Goal: Transaction & Acquisition: Book appointment/travel/reservation

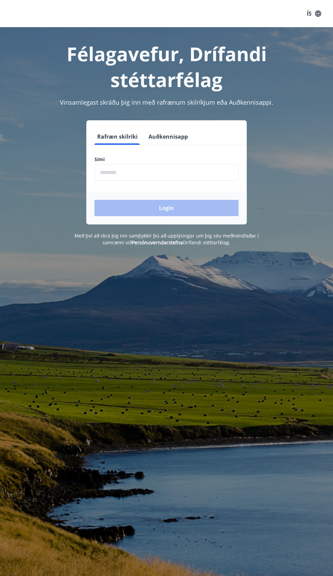
click at [205, 152] on form "Rafræn skilríki Auðkennisapp Sími ​ Login" at bounding box center [166, 176] width 160 height 96
click at [201, 172] on input "phone" at bounding box center [166, 172] width 144 height 17
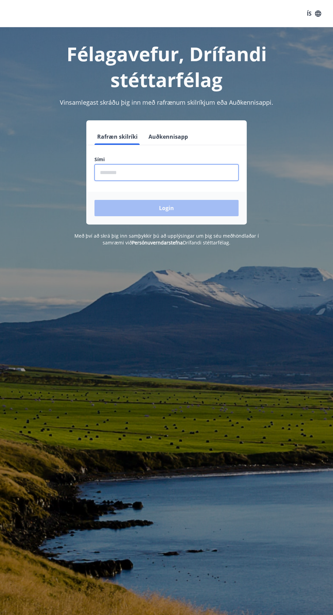
type input "********"
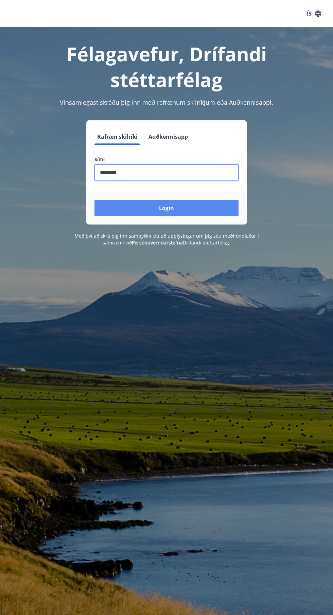
click at [203, 204] on button "Login" at bounding box center [166, 208] width 144 height 16
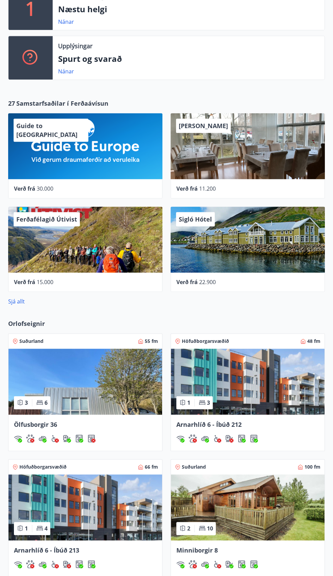
scroll to position [261, 0]
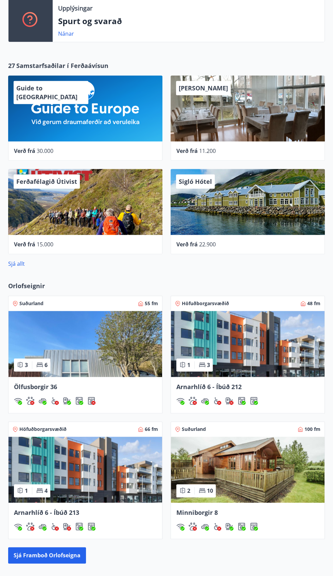
click at [98, 488] on img at bounding box center [85, 470] width 154 height 66
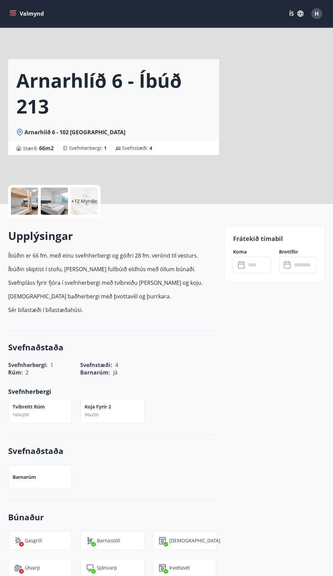
click at [280, 242] on p "Frátekið tímabil" at bounding box center [274, 238] width 83 height 9
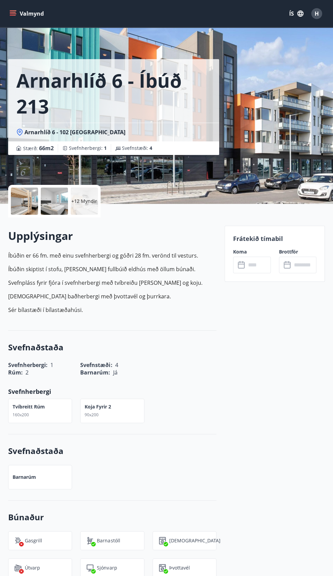
click at [284, 253] on label "Brottför" at bounding box center [297, 251] width 37 height 7
click at [256, 235] on p "Frátekið tímabil" at bounding box center [274, 238] width 83 height 9
click at [247, 260] on input "text" at bounding box center [258, 265] width 24 height 17
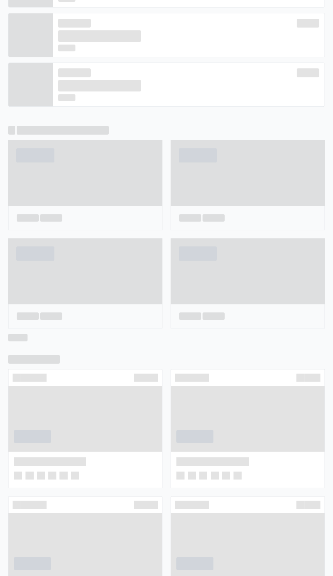
scroll to position [287, 0]
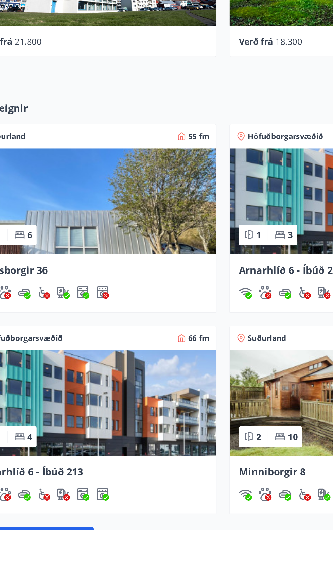
scroll to position [234, 0]
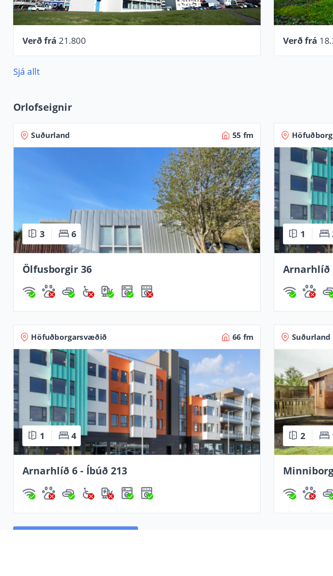
click at [74, 576] on button "Sjá framboð orlofseigna" at bounding box center [47, 582] width 78 height 16
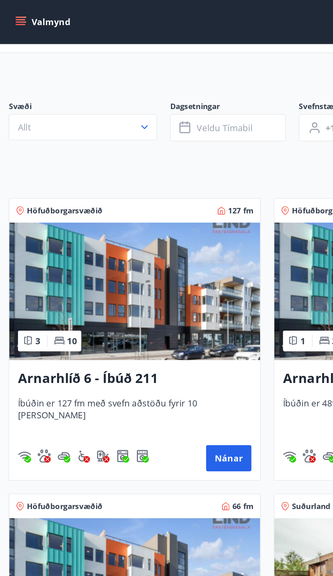
scroll to position [26, 0]
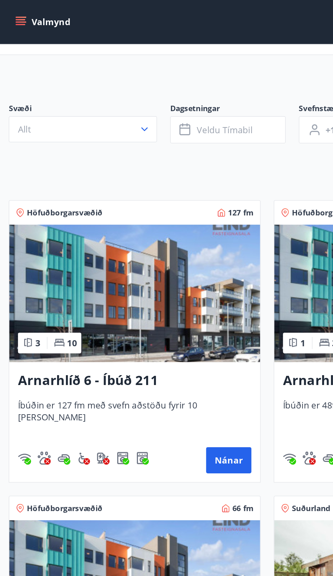
click at [130, 174] on img at bounding box center [84, 183] width 156 height 86
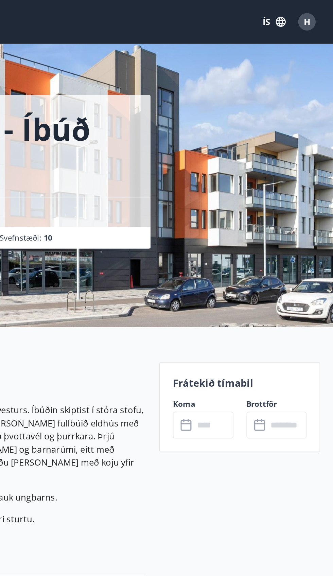
click at [273, 248] on div "Frátekið tímabil Koma ​ ​ Brottför ​ ​" at bounding box center [275, 254] width 100 height 56
click at [286, 251] on label "Brottför" at bounding box center [297, 251] width 37 height 7
click at [264, 242] on p "Frátekið tímabil" at bounding box center [274, 238] width 83 height 9
click at [247, 261] on input "text" at bounding box center [258, 265] width 24 height 17
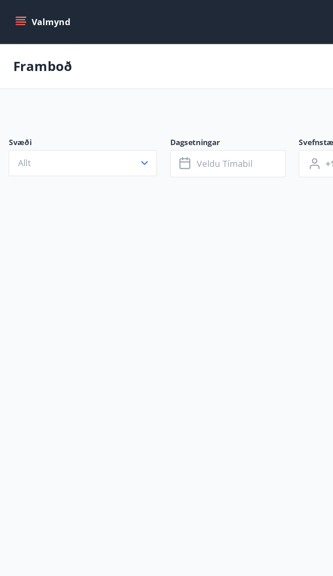
scroll to position [26, 0]
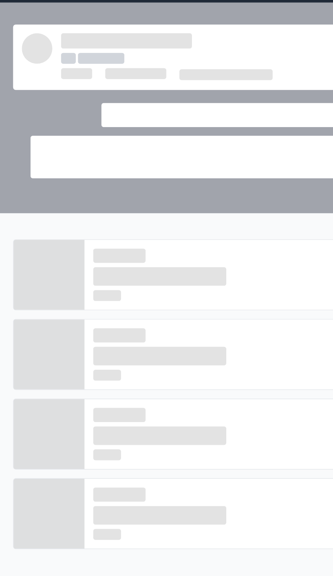
scroll to position [234, 0]
